Goal: Find contact information: Obtain details needed to contact an individual or organization

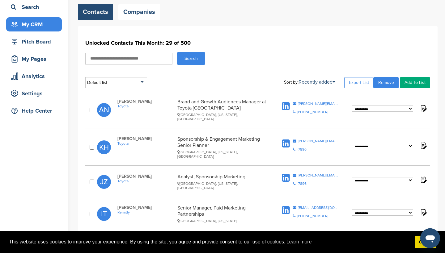
click at [145, 59] on input "text" at bounding box center [128, 59] width 87 height 12
type input "****"
click at [204, 60] on button "Search" at bounding box center [191, 58] width 28 height 13
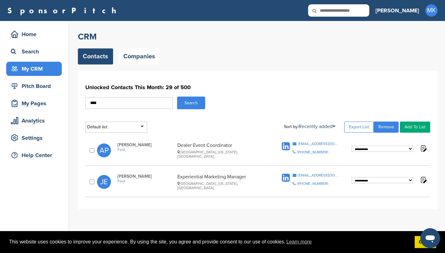
drag, startPoint x: 176, startPoint y: 149, endPoint x: 242, endPoint y: 149, distance: 65.5
click at [242, 149] on div "Anna Palumbo Ford Dealer Event Coordinator Dearborn, Michigan, United States" at bounding box center [195, 150] width 169 height 16
click at [242, 149] on div "Dealer Event Coordinator Dearborn, Michigan, United States" at bounding box center [222, 150] width 90 height 16
drag, startPoint x: 178, startPoint y: 179, endPoint x: 262, endPoint y: 179, distance: 83.4
click at [262, 179] on div "Experiential Marketing Manager Detroit, Michigan, United States" at bounding box center [222, 182] width 90 height 16
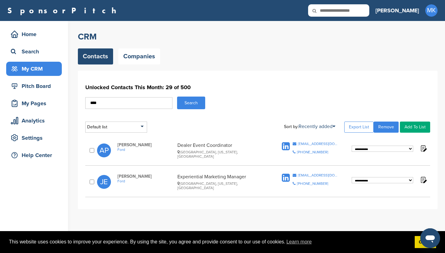
click at [262, 179] on div "Experiential Marketing Manager Detroit, Michigan, United States" at bounding box center [222, 182] width 90 height 16
click at [305, 175] on div "[EMAIL_ADDRESS][DOMAIN_NAME]" at bounding box center [318, 176] width 41 height 4
click at [312, 144] on div "[EMAIL_ADDRESS][DOMAIN_NAME]" at bounding box center [318, 144] width 41 height 4
click at [119, 152] on span "Ford" at bounding box center [145, 150] width 57 height 4
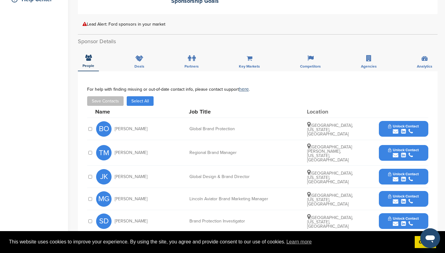
scroll to position [155, 0]
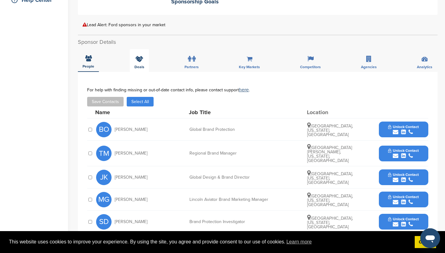
click at [138, 56] on icon at bounding box center [139, 59] width 8 height 6
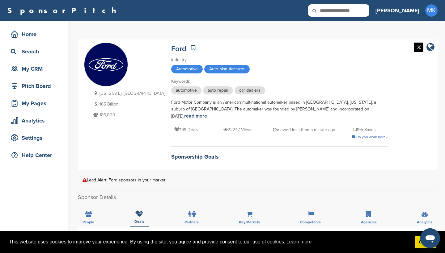
scroll to position [0, 0]
click at [417, 0] on div "SponsorPitch Home Search My CRM Pitch Board My Pages Analytics Settings Help Ce…" at bounding box center [222, 10] width 445 height 21
click at [189, 44] on link at bounding box center [192, 47] width 7 height 9
click at [191, 49] on icon at bounding box center [193, 48] width 4 height 6
click at [34, 70] on div "My CRM" at bounding box center [35, 68] width 53 height 11
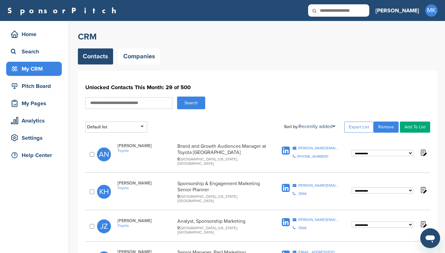
click at [111, 103] on input "text" at bounding box center [128, 103] width 87 height 12
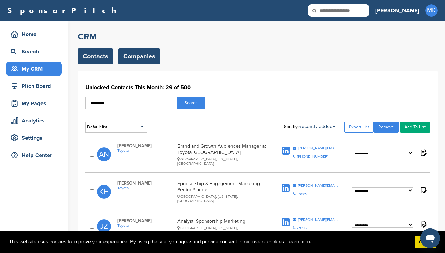
type input "********"
click at [151, 49] on link "Companies" at bounding box center [139, 56] width 42 height 16
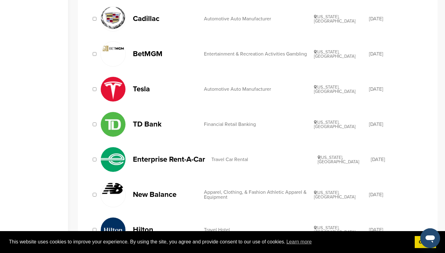
scroll to position [352, 0]
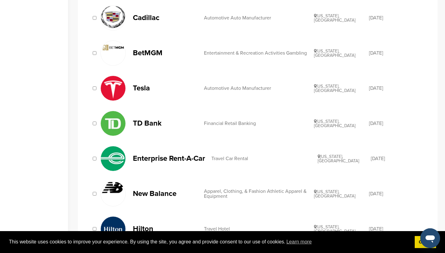
click at [139, 124] on p "TD Bank" at bounding box center [165, 124] width 65 height 8
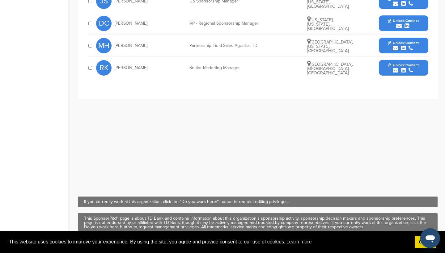
scroll to position [252, 0]
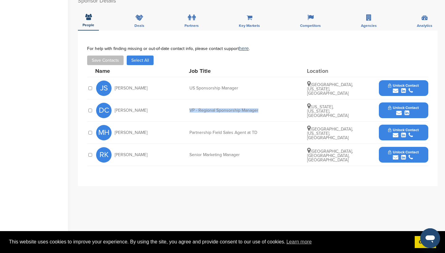
drag, startPoint x: 187, startPoint y: 109, endPoint x: 264, endPoint y: 110, distance: 76.3
click at [264, 110] on div "DC Dawn Carrillo VP - Regional Sponsorship Manager New York, New York, United S…" at bounding box center [262, 110] width 332 height 22
click at [392, 150] on span "Unlock Contact" at bounding box center [403, 152] width 31 height 4
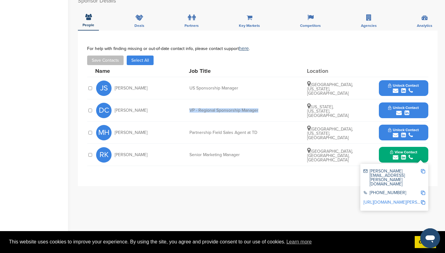
click at [398, 103] on button "Unlock Contact" at bounding box center [403, 110] width 45 height 19
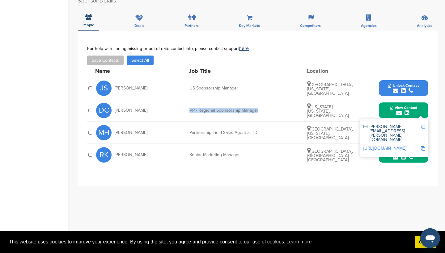
click at [423, 125] on img at bounding box center [423, 127] width 4 height 4
copy div "VP - Regional Sponsorship Manager"
click at [406, 151] on span "View Contact" at bounding box center [403, 152] width 27 height 4
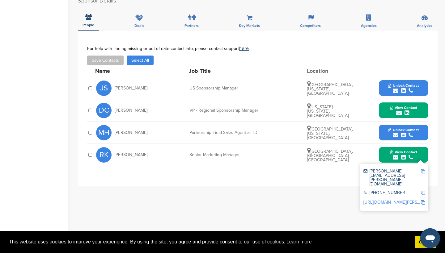
click at [424, 170] on img at bounding box center [423, 171] width 4 height 4
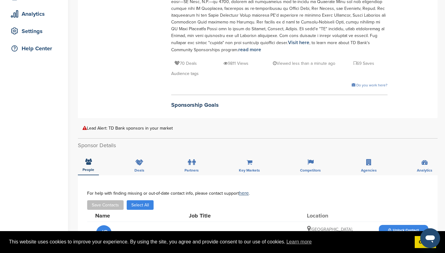
scroll to position [0, 0]
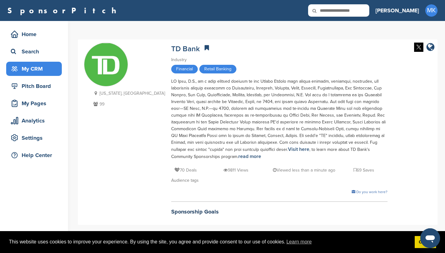
click at [39, 69] on div "My CRM" at bounding box center [35, 68] width 53 height 11
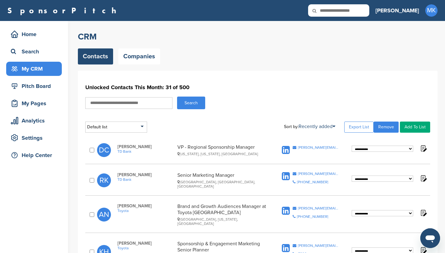
click at [127, 99] on input "text" at bounding box center [128, 103] width 87 height 12
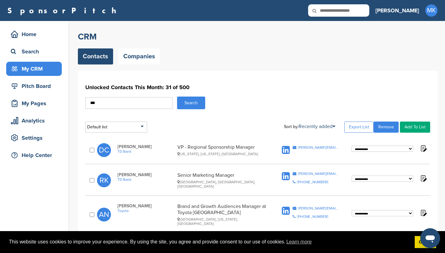
type input "***"
click at [191, 103] on button "Search" at bounding box center [191, 103] width 28 height 13
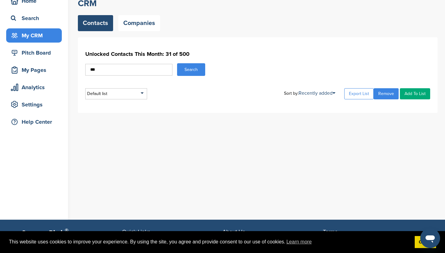
scroll to position [34, 0]
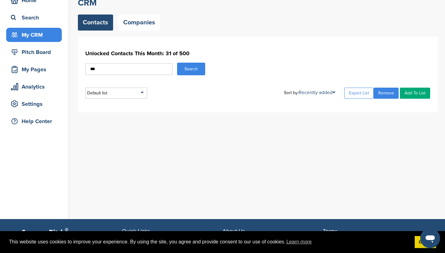
click at [184, 69] on button "Search" at bounding box center [191, 69] width 28 height 13
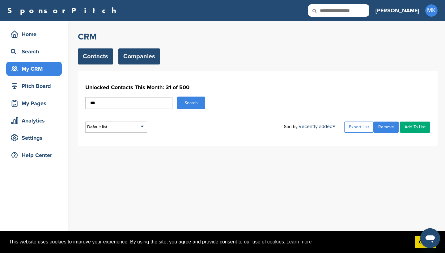
click at [140, 49] on link "Companies" at bounding box center [139, 56] width 42 height 16
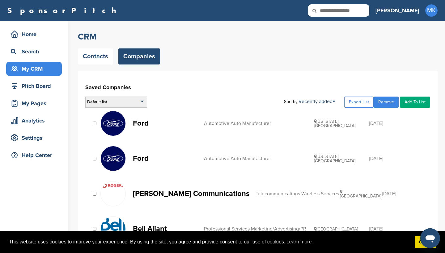
click at [124, 103] on div "Default list" at bounding box center [116, 102] width 62 height 11
click at [178, 89] on h1 "Saved Companies" at bounding box center [257, 87] width 345 height 11
click at [369, 14] on input "text" at bounding box center [338, 10] width 61 height 12
type input "***"
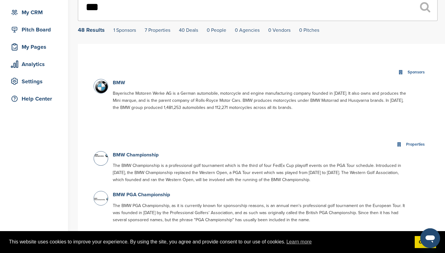
scroll to position [58, 0]
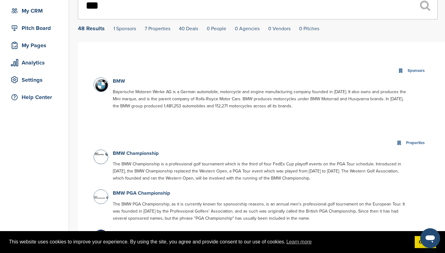
click at [119, 78] on div "Sponsors" at bounding box center [261, 70] width 335 height 13
click at [119, 80] on link "BMW" at bounding box center [119, 81] width 12 height 6
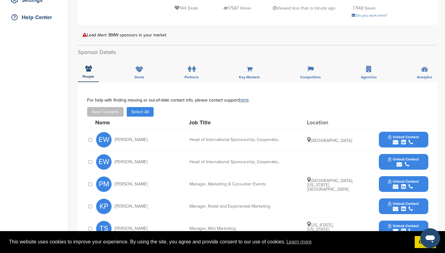
scroll to position [138, 0]
click at [391, 135] on span "Unlock Contact" at bounding box center [403, 137] width 31 height 4
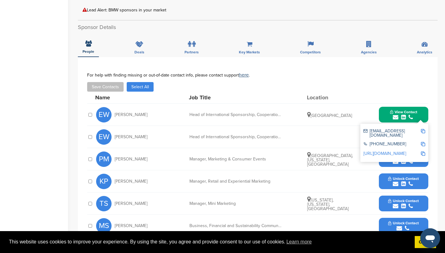
scroll to position [164, 0]
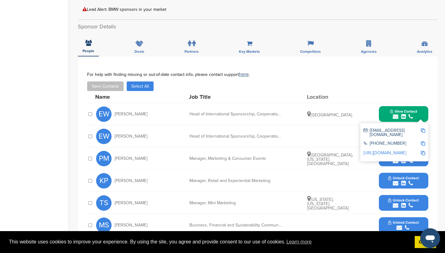
click at [386, 160] on button "Unlock Contact" at bounding box center [403, 158] width 45 height 19
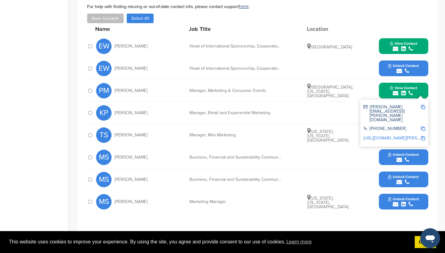
scroll to position [233, 0]
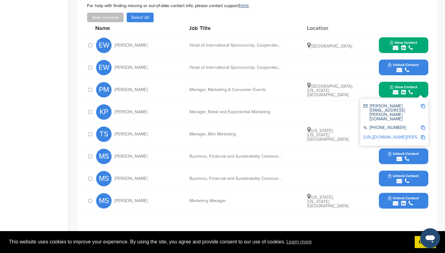
click at [350, 121] on div "KP Kevin Philips Manager, Retail and Experiential Marketing Unlock Contact" at bounding box center [262, 112] width 332 height 22
click at [419, 92] on button "View Contact" at bounding box center [403, 90] width 42 height 19
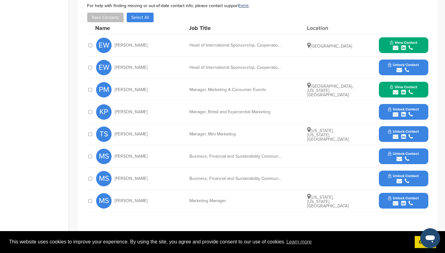
click at [411, 107] on span "Unlock Contact" at bounding box center [403, 109] width 31 height 4
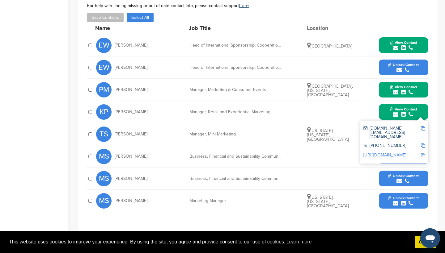
click at [385, 198] on button "Unlock Contact" at bounding box center [403, 201] width 45 height 19
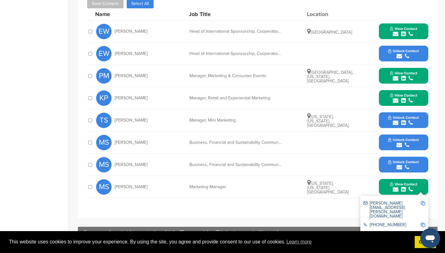
scroll to position [252, 0]
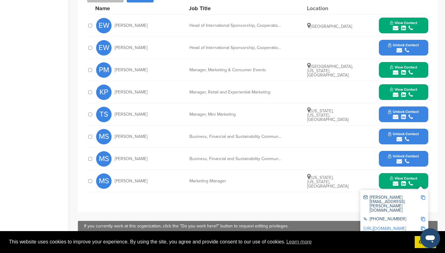
click at [423, 198] on img at bounding box center [423, 198] width 4 height 4
click at [418, 89] on button "View Contact" at bounding box center [403, 92] width 42 height 19
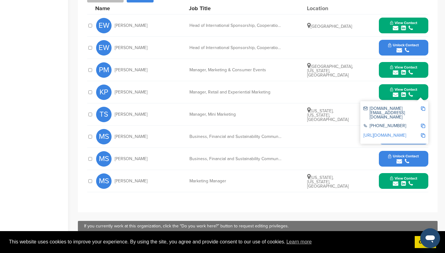
click at [423, 108] on img at bounding box center [423, 109] width 4 height 4
click at [423, 72] on button "View Contact" at bounding box center [403, 70] width 42 height 19
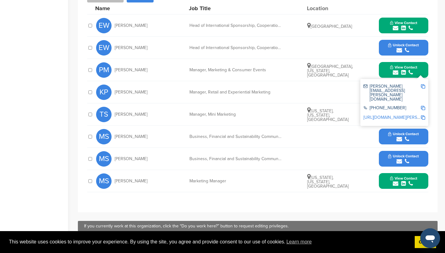
click at [423, 86] on img at bounding box center [423, 86] width 4 height 4
click at [417, 26] on button "View Contact" at bounding box center [403, 25] width 42 height 19
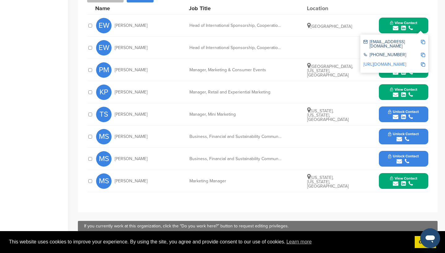
click at [423, 42] on img at bounding box center [423, 42] width 4 height 4
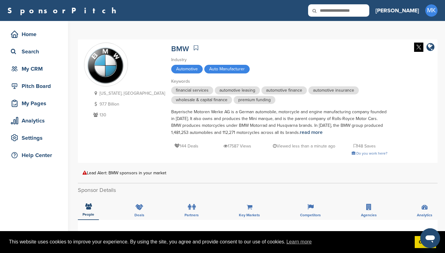
scroll to position [0, 0]
click at [368, 9] on input "text" at bounding box center [338, 10] width 61 height 12
type input "****"
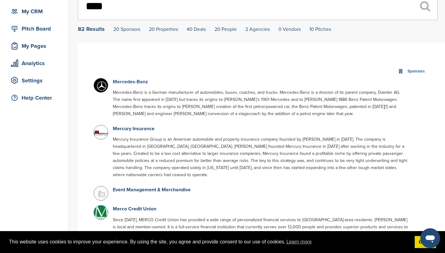
scroll to position [69, 0]
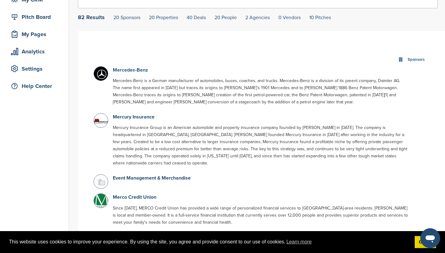
click at [132, 72] on link "Mercedes-Benz" at bounding box center [130, 70] width 35 height 6
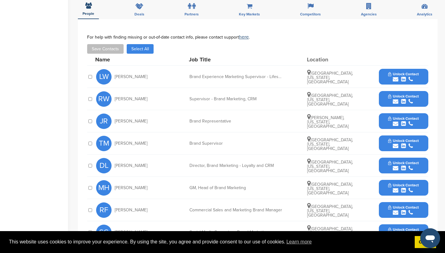
scroll to position [226, 0]
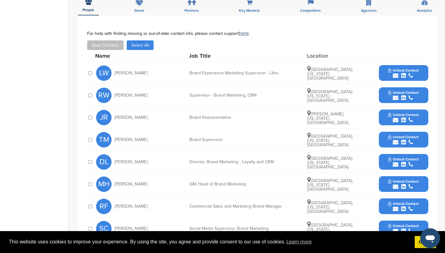
click at [392, 69] on span "Unlock Contact" at bounding box center [403, 70] width 31 height 4
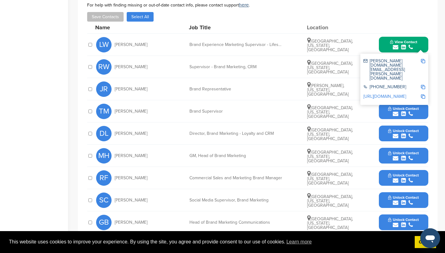
scroll to position [272, 0]
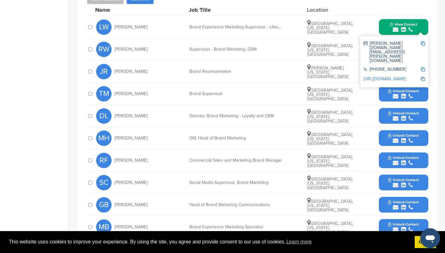
click at [382, 110] on button "Unlock Contact" at bounding box center [403, 116] width 45 height 19
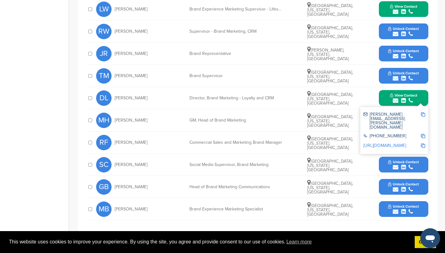
scroll to position [291, 0]
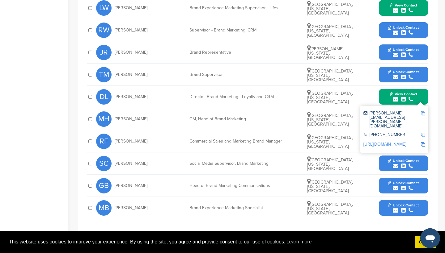
click at [397, 159] on span "Unlock Contact" at bounding box center [403, 161] width 31 height 4
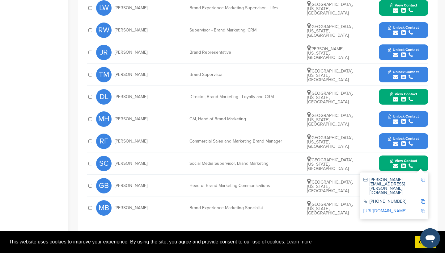
click at [271, 186] on div "Head of Brand Marketing Communications" at bounding box center [235, 186] width 93 height 4
click at [385, 212] on button "Unlock Contact" at bounding box center [403, 208] width 45 height 19
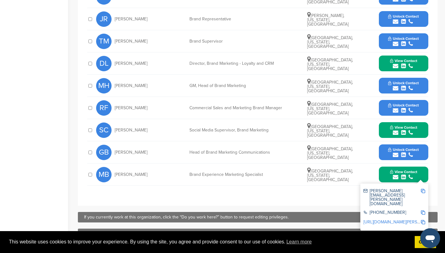
scroll to position [327, 0]
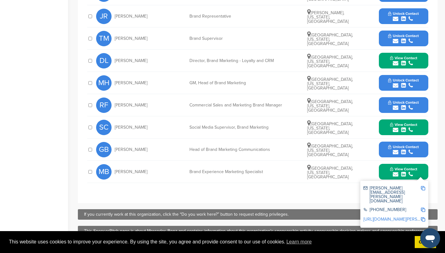
click at [424, 187] on img at bounding box center [423, 188] width 4 height 4
click at [420, 123] on button "View Contact" at bounding box center [403, 127] width 42 height 19
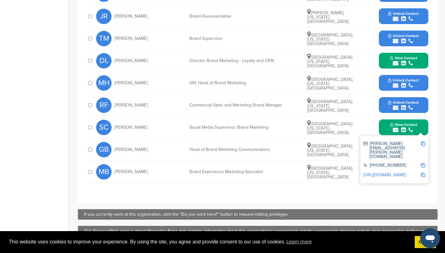
click at [424, 143] on img at bounding box center [423, 144] width 4 height 4
click at [419, 60] on button "View Contact" at bounding box center [403, 61] width 42 height 19
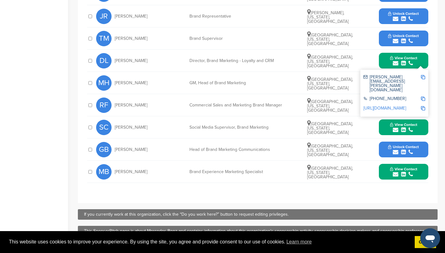
click at [423, 75] on img at bounding box center [423, 77] width 4 height 4
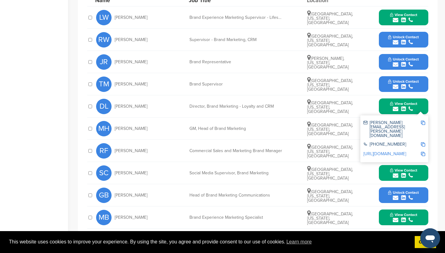
scroll to position [282, 0]
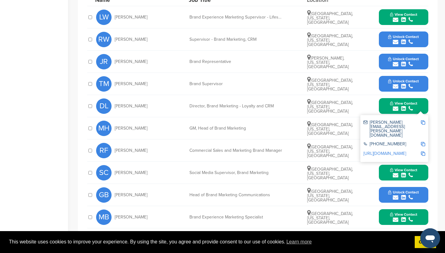
click at [421, 12] on button "View Contact" at bounding box center [403, 17] width 42 height 19
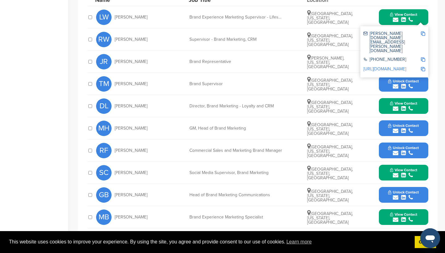
click at [423, 32] on img at bounding box center [423, 34] width 4 height 4
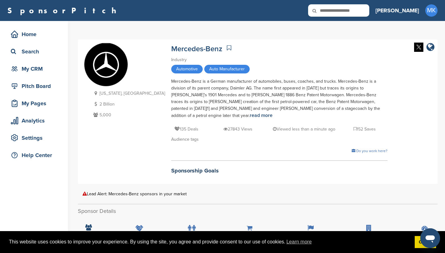
scroll to position [0, 0]
click at [225, 44] on link at bounding box center [228, 47] width 7 height 9
click at [227, 48] on icon at bounding box center [229, 48] width 4 height 6
click at [227, 49] on icon at bounding box center [229, 48] width 4 height 6
click at [32, 73] on div "My CRM" at bounding box center [35, 68] width 53 height 11
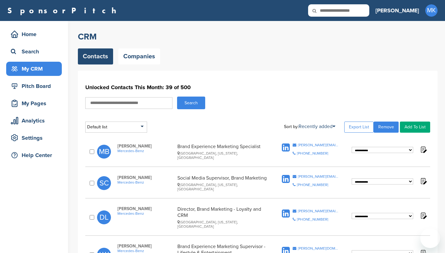
click at [369, 13] on input "text" at bounding box center [338, 10] width 61 height 12
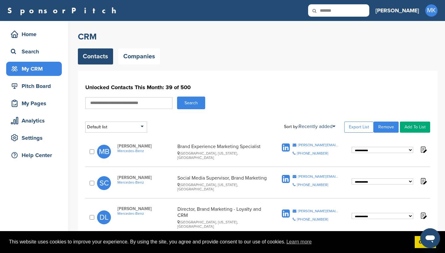
type input "*******"
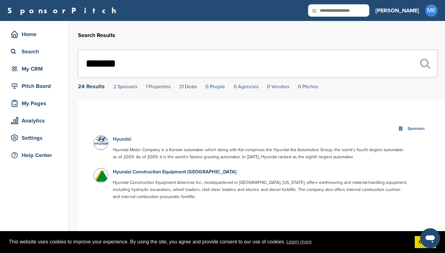
click at [120, 141] on link "Hyundai" at bounding box center [122, 139] width 19 height 6
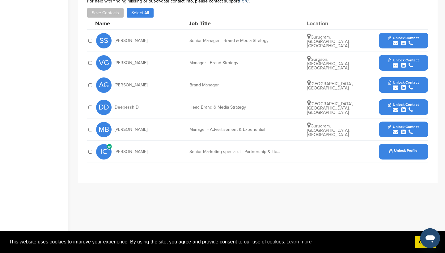
scroll to position [209, 0]
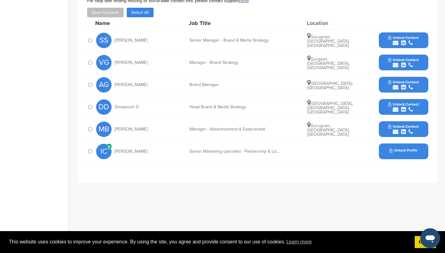
click at [395, 148] on div "Unlock Profile" at bounding box center [403, 152] width 49 height 16
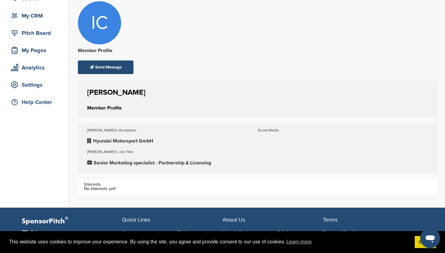
scroll to position [55, 0]
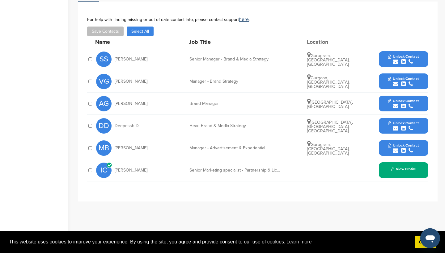
scroll to position [189, 0]
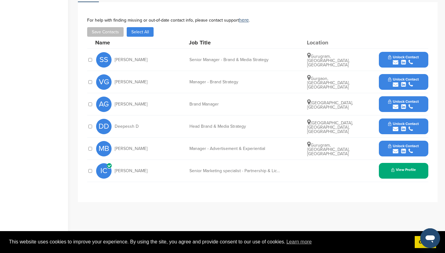
click at [410, 101] on span "Unlock Contact" at bounding box center [403, 101] width 31 height 4
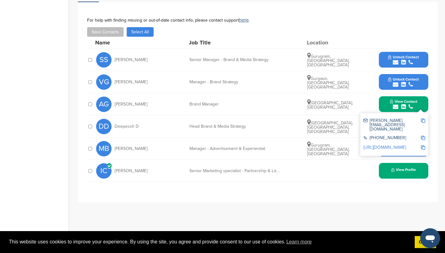
click at [389, 57] on span "Unlock Contact" at bounding box center [403, 57] width 31 height 4
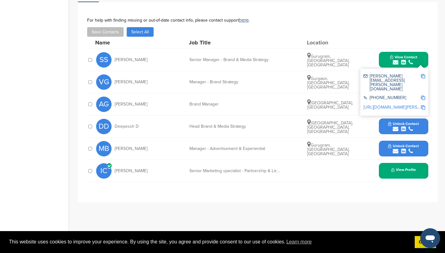
click at [423, 76] on img at bounding box center [423, 76] width 4 height 4
click at [424, 77] on img at bounding box center [423, 76] width 4 height 4
click at [420, 108] on button "View Contact" at bounding box center [403, 104] width 42 height 19
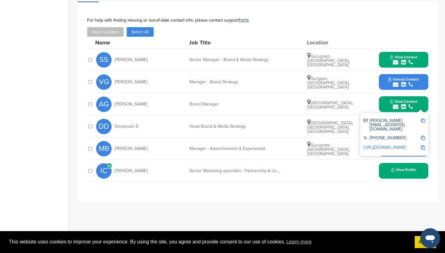
click at [423, 123] on div at bounding box center [423, 125] width 4 height 13
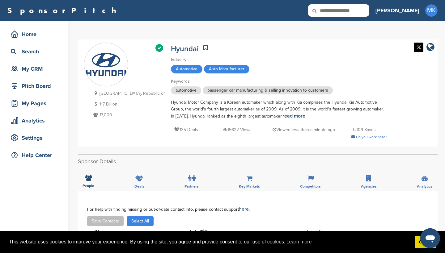
scroll to position [0, 0]
click at [354, 10] on input "text" at bounding box center [338, 10] width 61 height 12
type input "***"
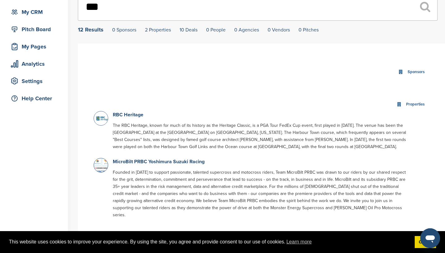
scroll to position [57, 0]
drag, startPoint x: 145, startPoint y: 12, endPoint x: 56, endPoint y: 10, distance: 88.4
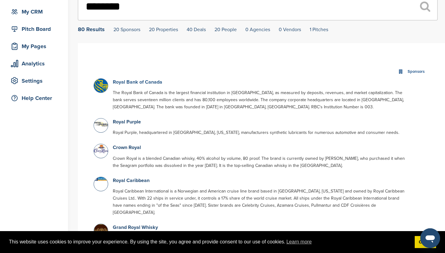
type input "********"
click at [126, 84] on link "Royal Bank of Canada" at bounding box center [137, 82] width 49 height 6
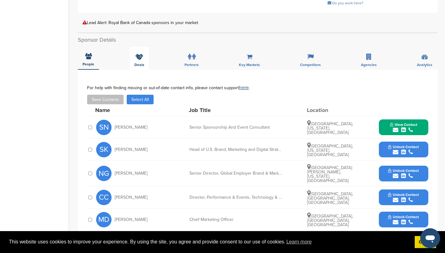
scroll to position [167, 0]
click at [411, 118] on button "View Contact" at bounding box center [403, 127] width 42 height 19
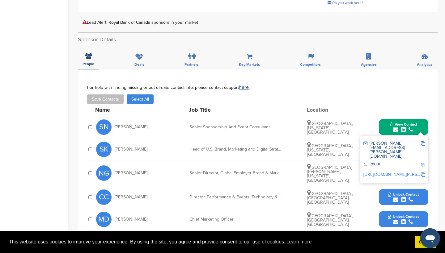
click at [422, 141] on img at bounding box center [423, 143] width 4 height 4
click at [401, 87] on div "For help with finding missing or out-of-date contact info, please contact suppo…" at bounding box center [257, 94] width 341 height 19
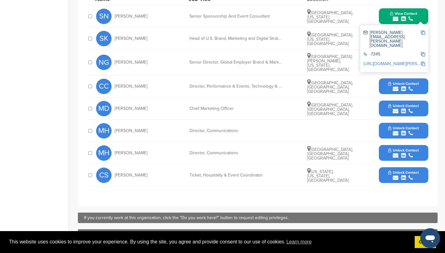
scroll to position [274, 0]
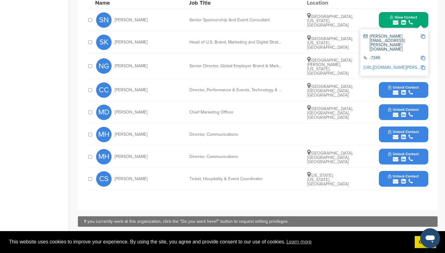
click at [406, 85] on span "Unlock Contact" at bounding box center [403, 87] width 31 height 4
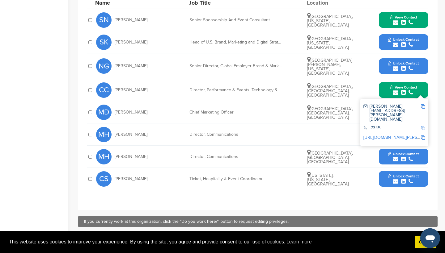
click at [423, 104] on img at bounding box center [423, 106] width 4 height 4
